Goal: Task Accomplishment & Management: Use online tool/utility

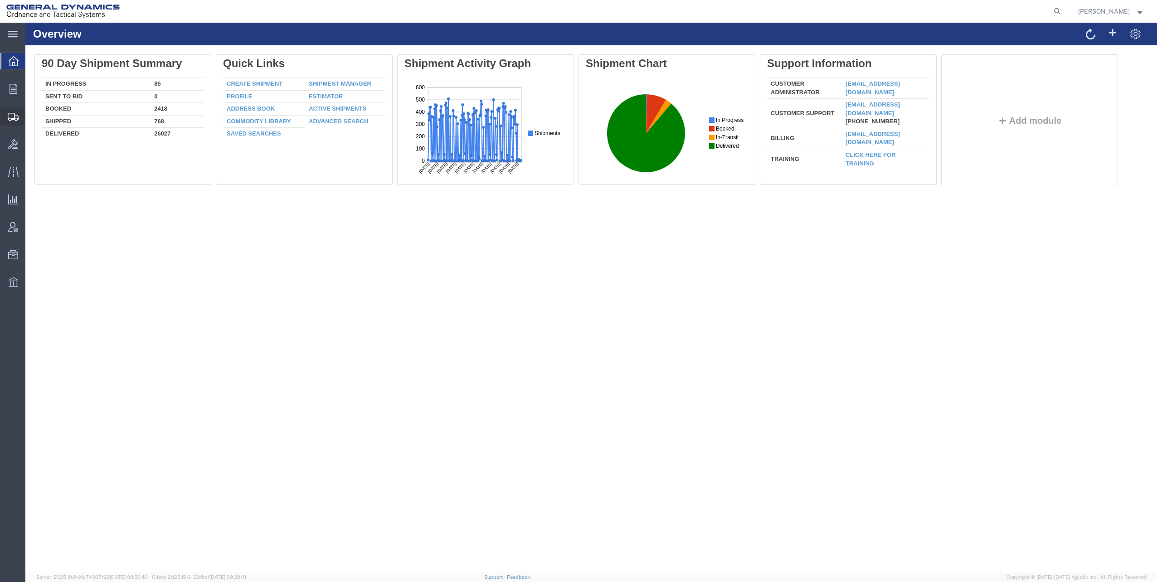
click at [31, 115] on span "Shipments" at bounding box center [28, 116] width 6 height 18
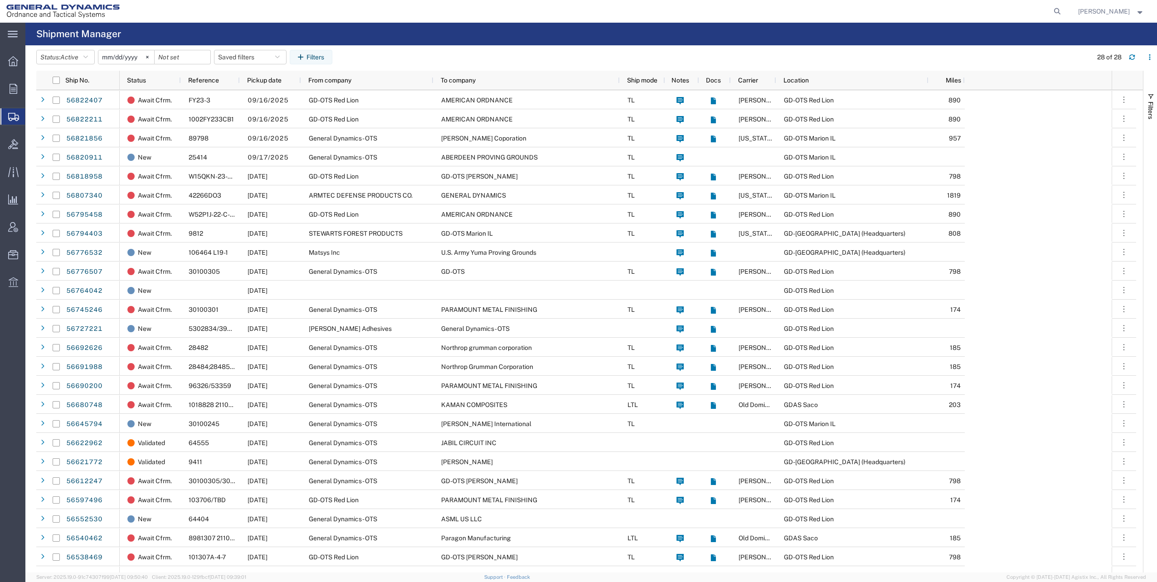
click at [0, 0] on span "Estimator" at bounding box center [0, 0] width 0 height 0
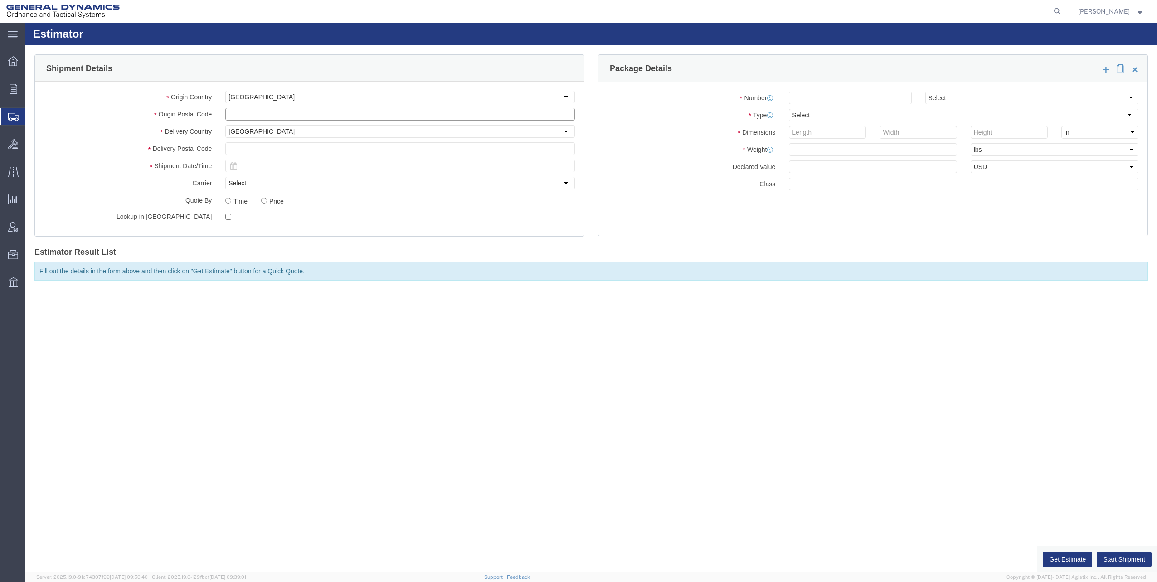
click at [264, 117] on input "text" at bounding box center [400, 114] width 350 height 13
type input "92236"
click at [234, 146] on input "text" at bounding box center [400, 148] width 350 height 13
type input "62959"
click at [305, 166] on input "text" at bounding box center [400, 166] width 350 height 13
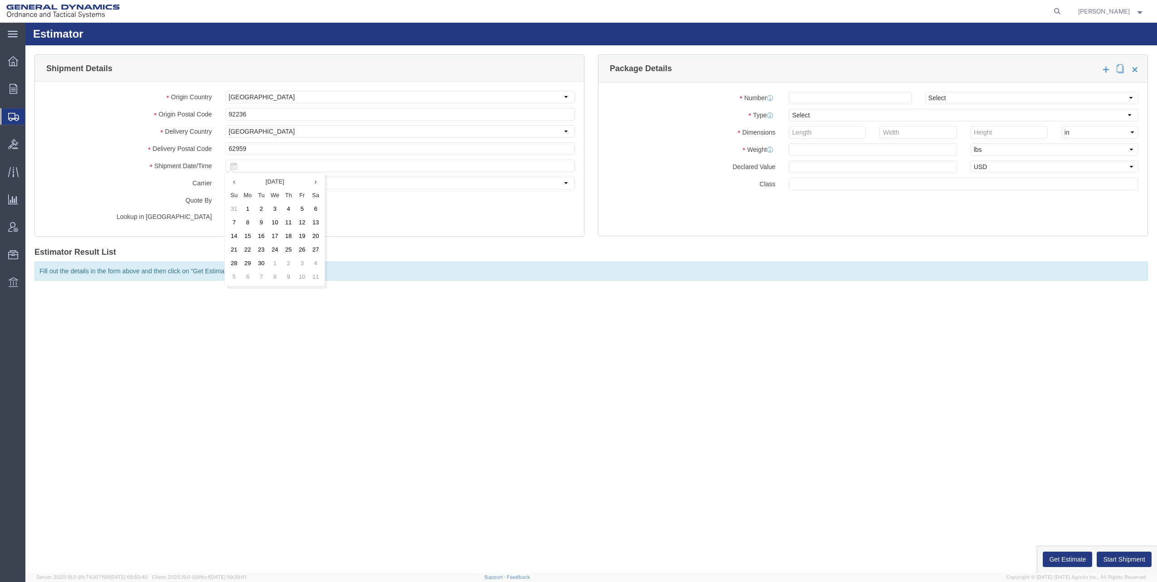
click at [234, 166] on icon at bounding box center [233, 165] width 7 height 7
click at [234, 167] on icon at bounding box center [233, 165] width 7 height 7
click at [268, 165] on input "text" at bounding box center [400, 166] width 350 height 13
click at [317, 183] on icon at bounding box center [317, 182] width 2 height 6
click at [276, 208] on td "1" at bounding box center [276, 209] width 14 height 14
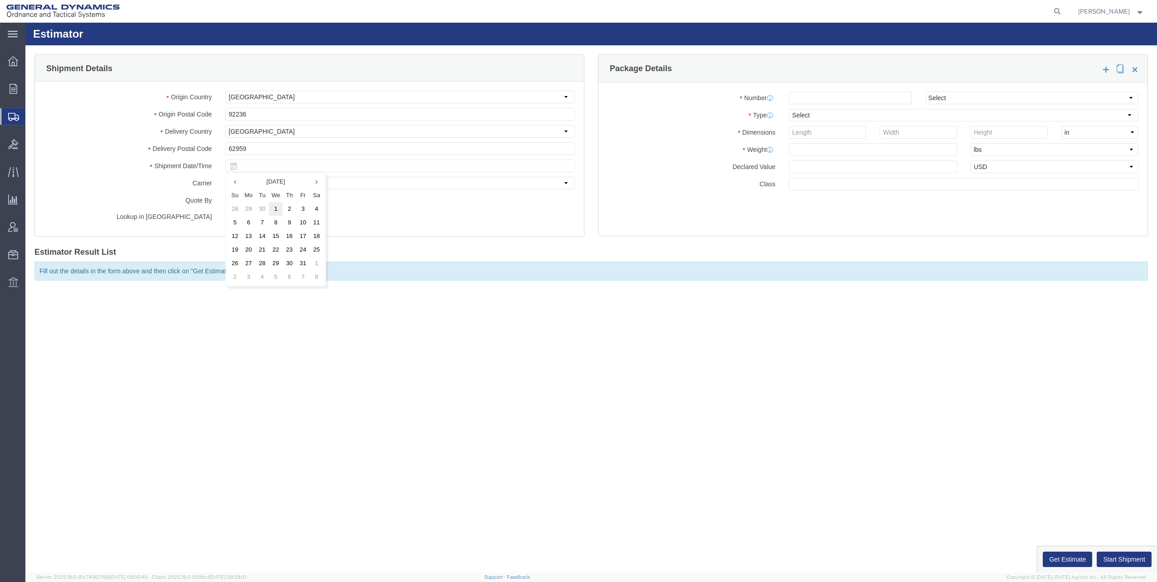
type input "[DATE]"
click at [832, 99] on input "number" at bounding box center [850, 98] width 122 height 13
type input "20"
click at [1011, 99] on select "Select Air Less than Truckload Multi-Leg Ocean Freight Rail Small Parcel Truckl…" at bounding box center [1032, 98] width 213 height 13
select select "TL"
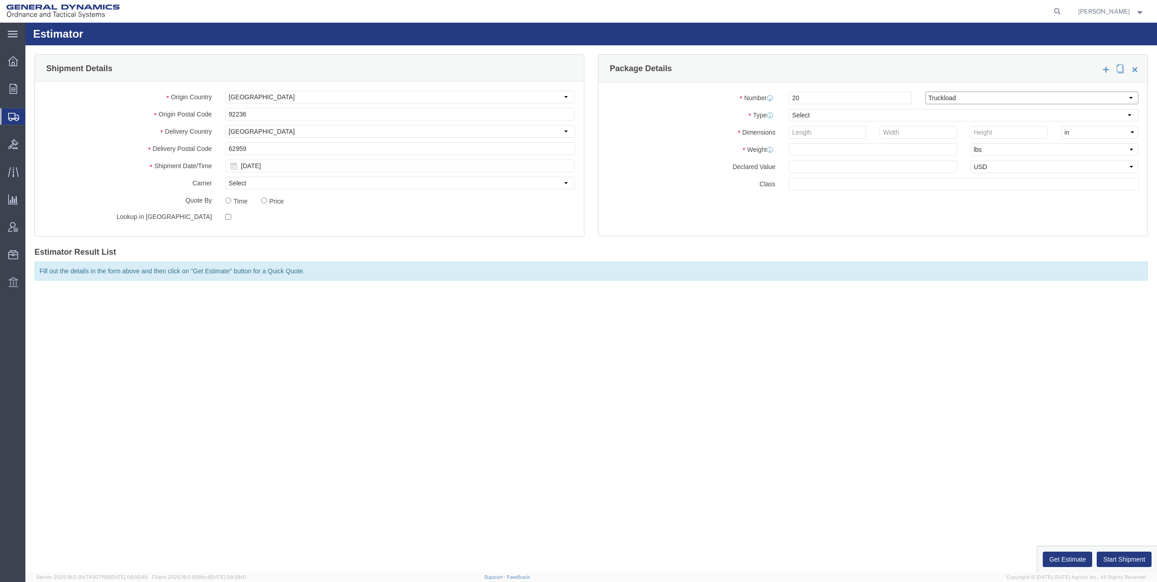
click at [926, 92] on select "Select Air Less than Truckload Multi-Leg Ocean Freight Rail Small Parcel Truckl…" at bounding box center [1032, 98] width 213 height 13
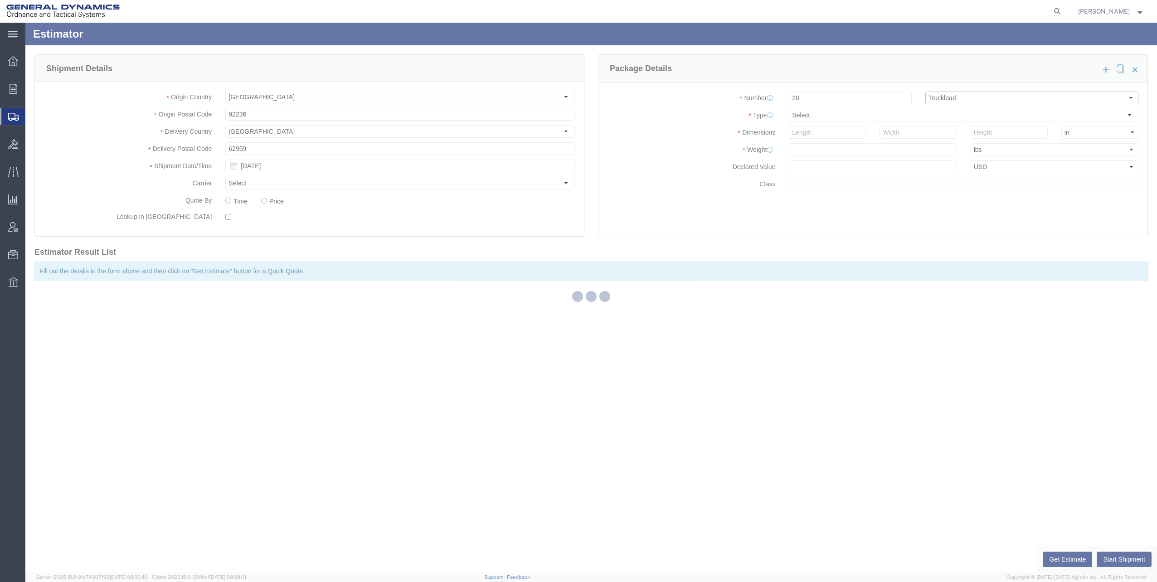
select select "CBOX"
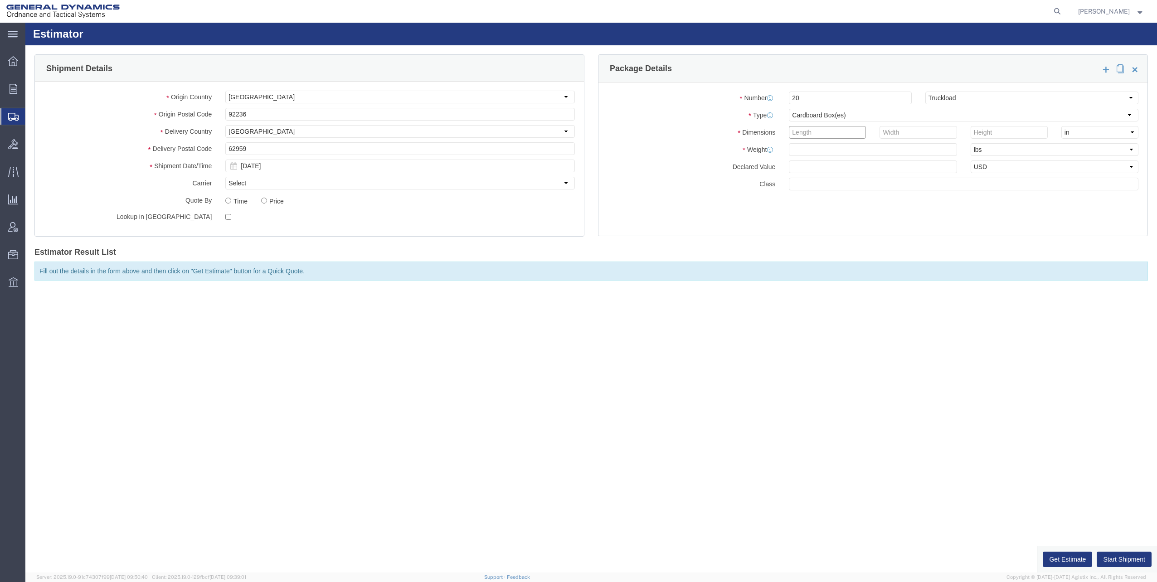
click at [826, 130] on input "number" at bounding box center [827, 132] width 77 height 13
type input "50"
type input "40"
type input "80"
click at [803, 150] on input "text" at bounding box center [873, 149] width 168 height 13
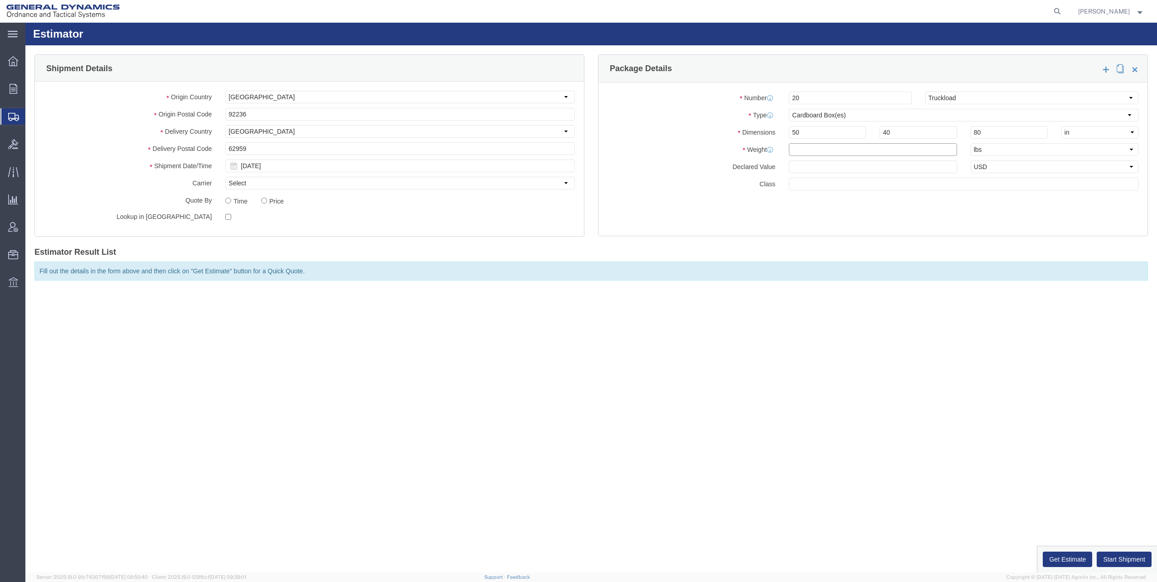
type input "700"
click at [919, 184] on input "text" at bounding box center [964, 184] width 350 height 13
click at [1027, 198] on div "Number 20 Select Air Less than Truckload Multi-Leg Ocean Freight Rail Small Par…" at bounding box center [873, 159] width 549 height 153
click at [1061, 557] on button "Get Estimate" at bounding box center [1067, 559] width 49 height 15
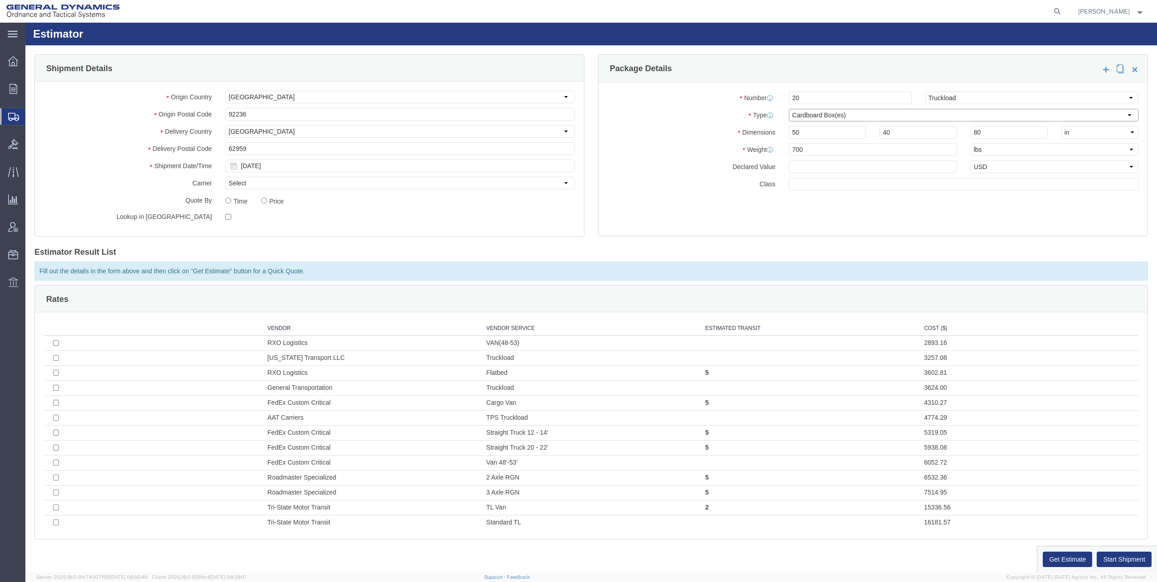
click at [922, 117] on select "Select Bale(s) Basket(s) Bolt(s) Bottle(s) Buckets Bulk Bundle(s) Can(s) Cardbo…" at bounding box center [964, 115] width 350 height 13
select select "PSNS"
click at [789, 109] on select "Select Bale(s) Basket(s) Bolt(s) Bottle(s) Buckets Bulk Bundle(s) Can(s) Cardbo…" at bounding box center [964, 115] width 350 height 13
click at [1062, 560] on button "Get Estimate" at bounding box center [1067, 559] width 49 height 15
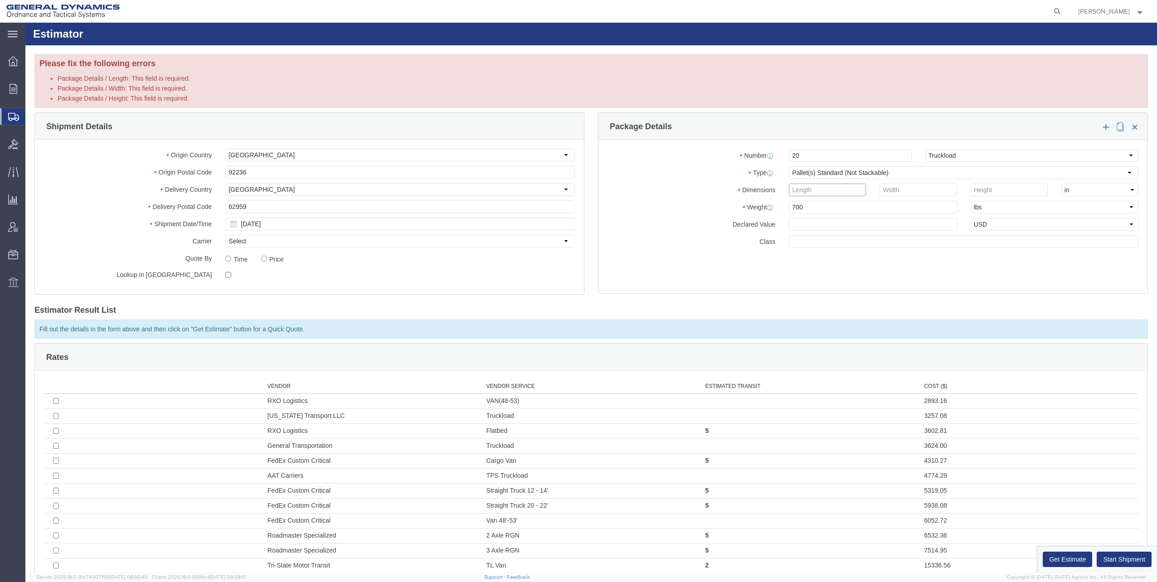
click at [807, 185] on input "number" at bounding box center [827, 190] width 77 height 13
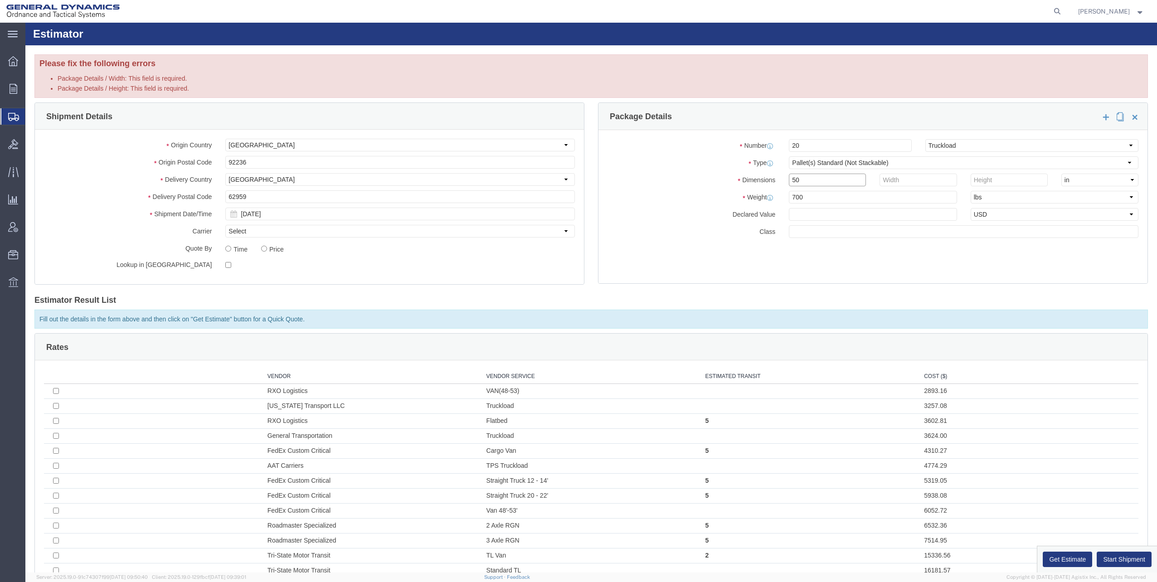
type input "50"
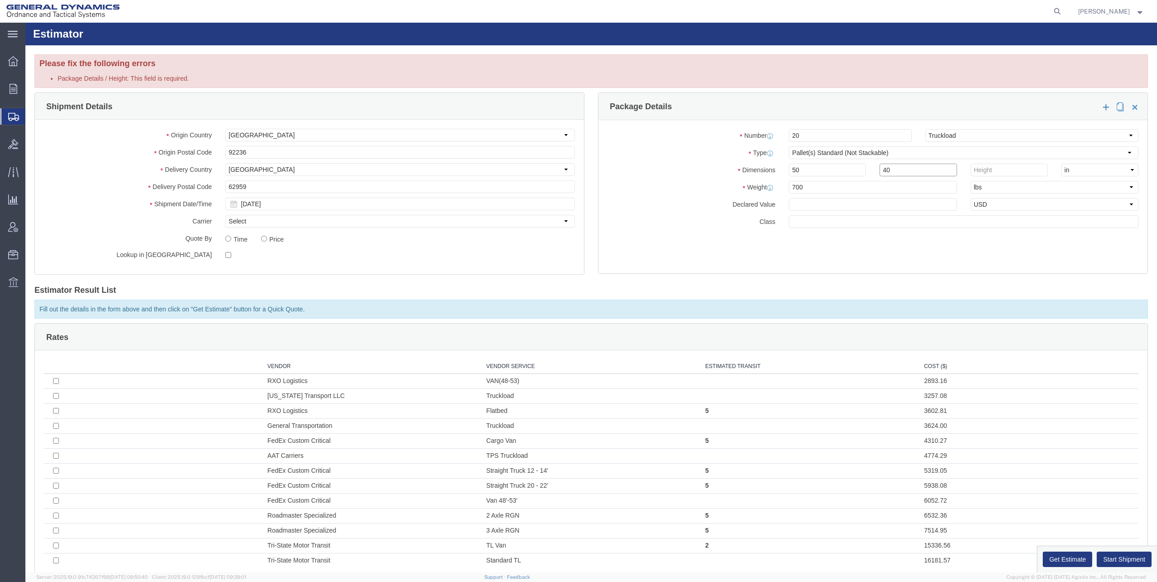
type input "40"
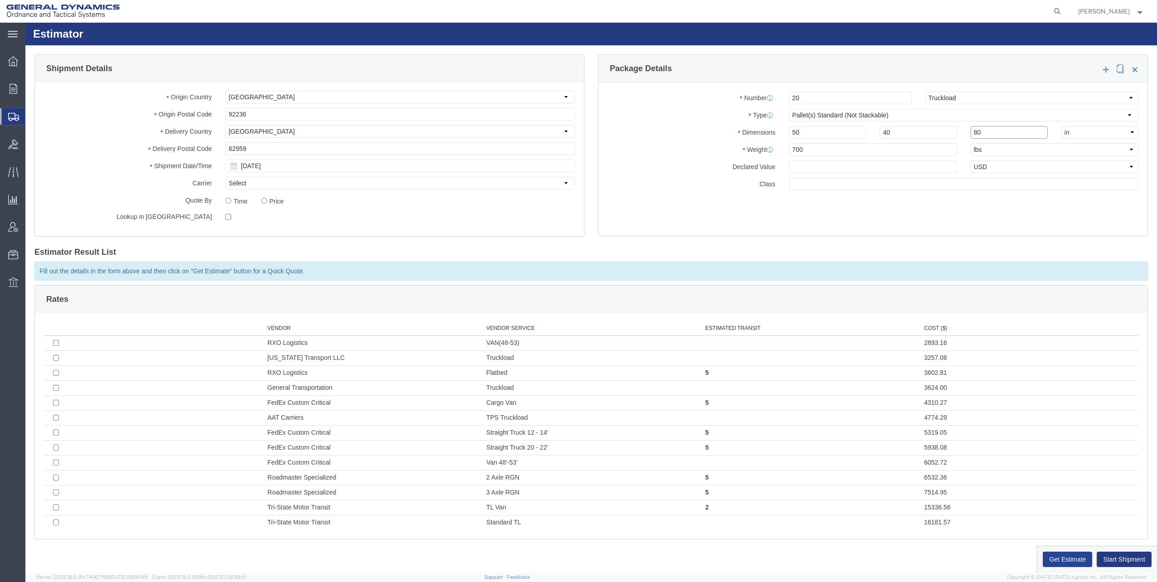
type input "80"
click at [1067, 561] on button "Get Estimate" at bounding box center [1067, 559] width 49 height 15
click at [818, 183] on input "text" at bounding box center [964, 184] width 350 height 13
type input "125"
click at [793, 202] on div "Number 20 Select Air Less than Truckload Multi-Leg Ocean Freight Rail Small Par…" at bounding box center [873, 159] width 549 height 153
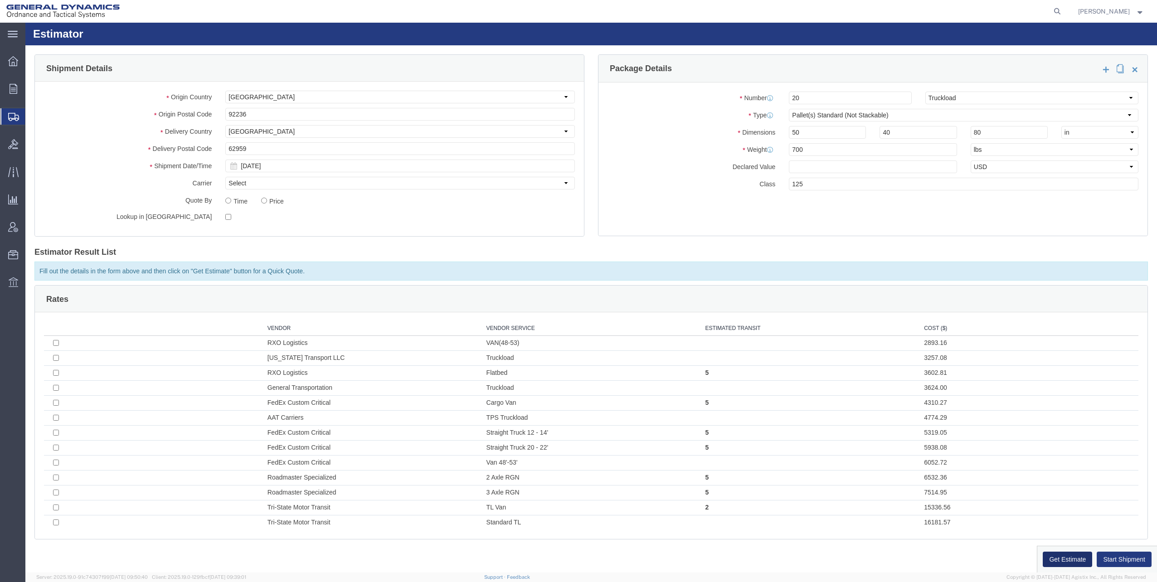
click at [1061, 554] on button "Get Estimate" at bounding box center [1067, 559] width 49 height 15
